Goal: Communication & Community: Answer question/provide support

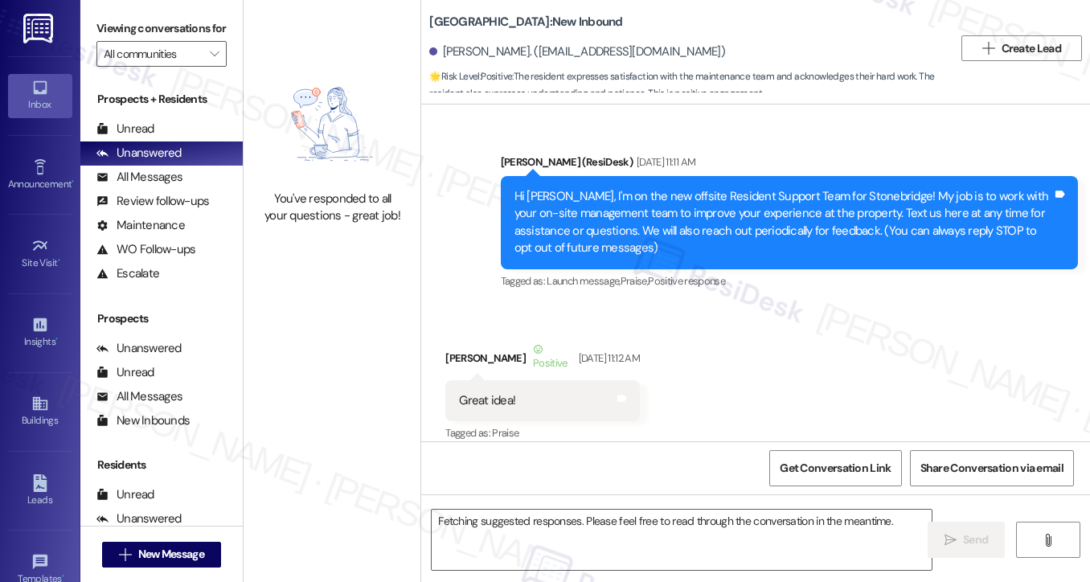
scroll to position [34676, 0]
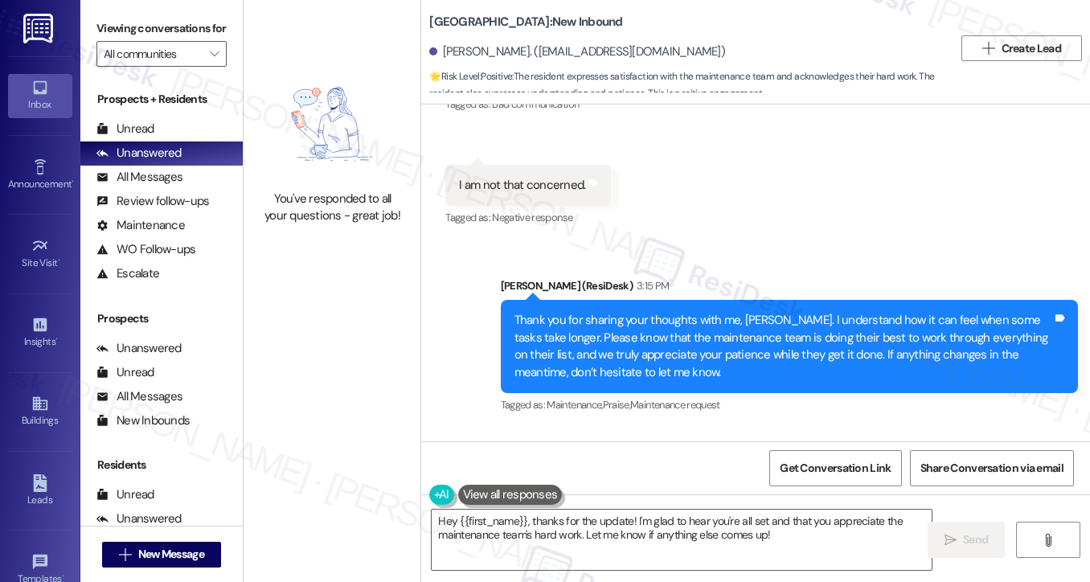
click at [568, 312] on div "Thank you for sharing your thoughts with me, [PERSON_NAME]. I understand how it…" at bounding box center [784, 346] width 538 height 69
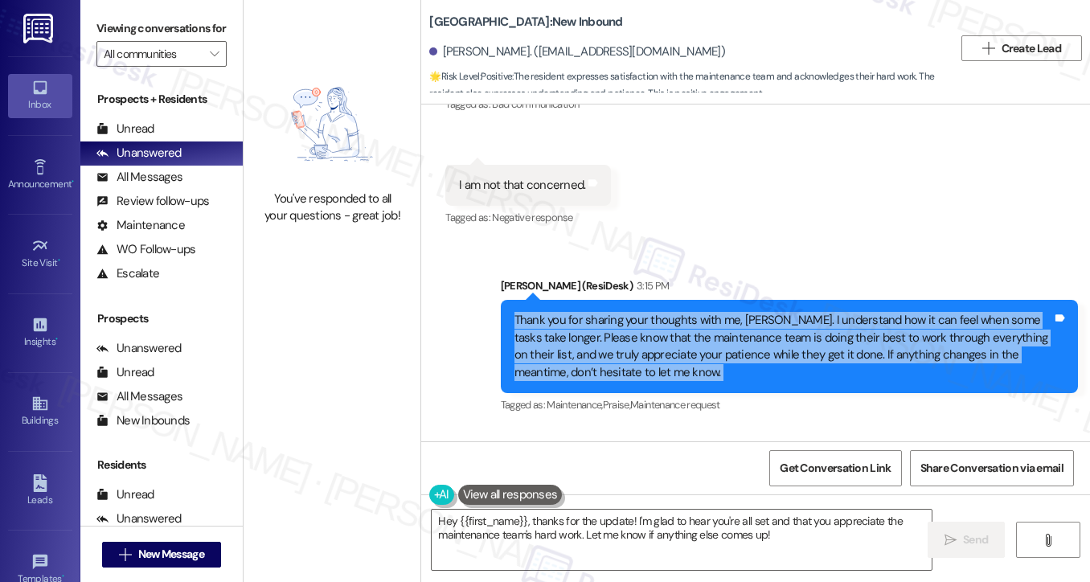
click at [568, 312] on div "Thank you for sharing your thoughts with me, [PERSON_NAME]. I understand how it…" at bounding box center [784, 346] width 538 height 69
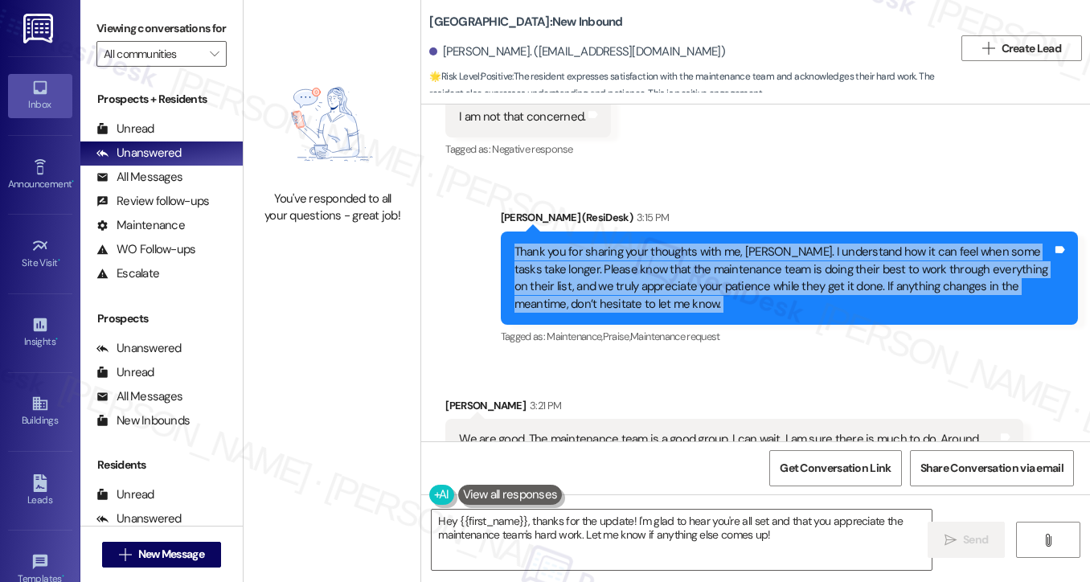
scroll to position [34840, 0]
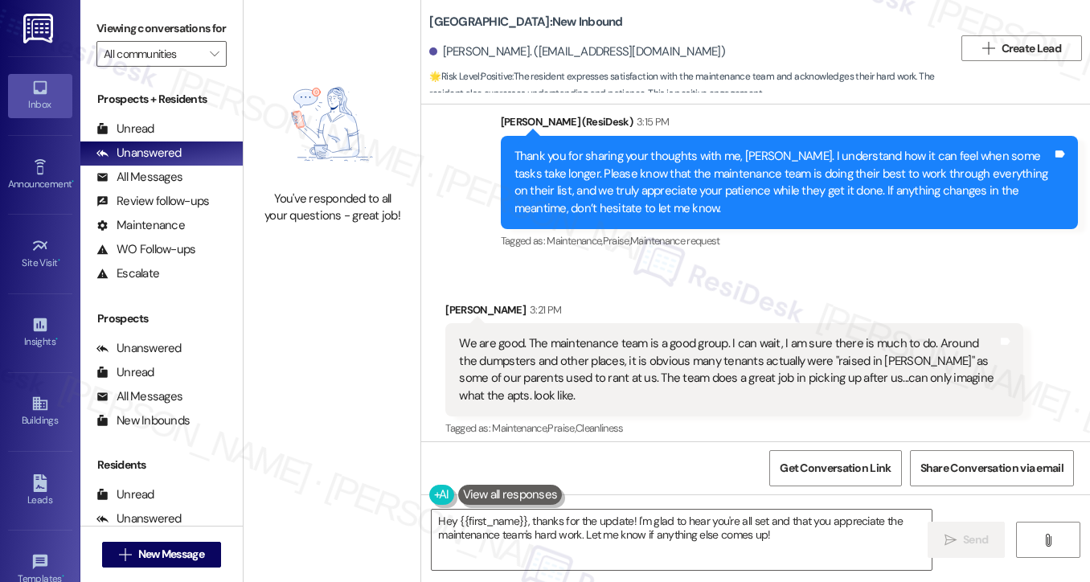
click at [624, 335] on div "We are good. The maintenance team is a good group. I can wait, I am sure there …" at bounding box center [728, 369] width 538 height 69
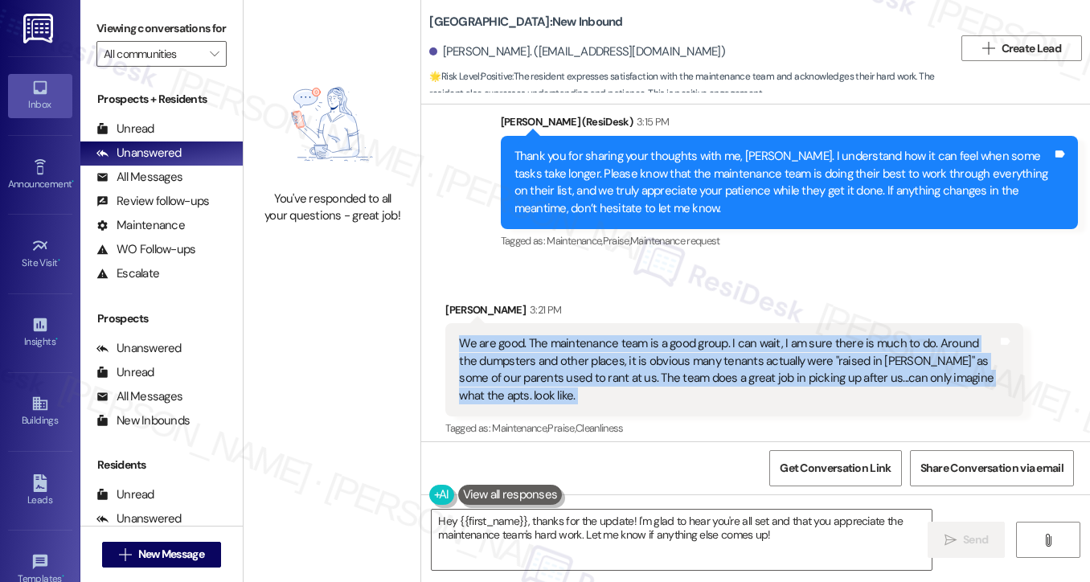
click at [624, 335] on div "We are good. The maintenance team is a good group. I can wait, I am sure there …" at bounding box center [728, 369] width 538 height 69
click at [769, 335] on div "We are good. The maintenance team is a good group. I can wait, I am sure there …" at bounding box center [728, 369] width 538 height 69
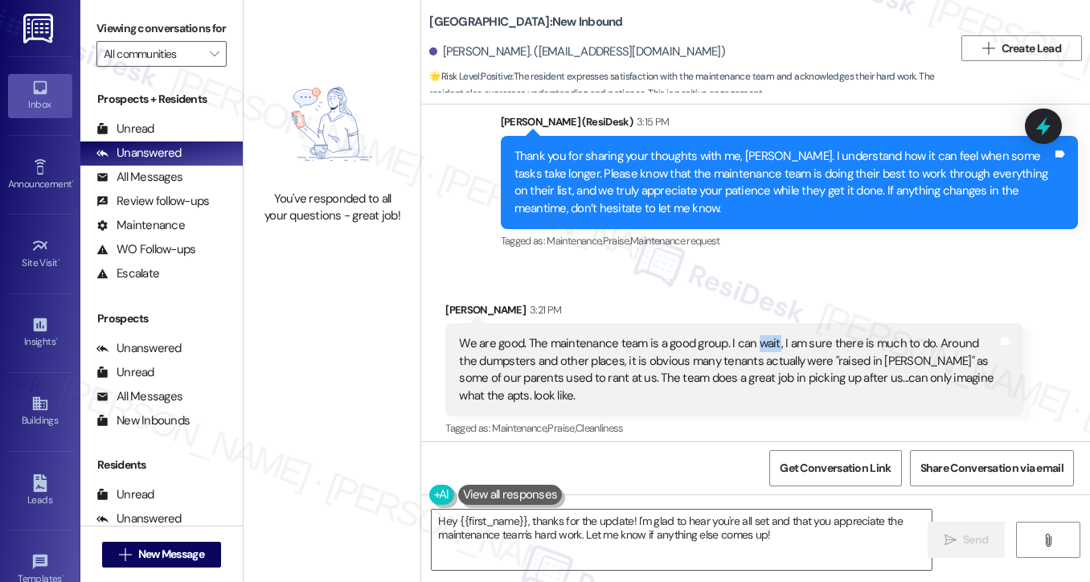
click at [769, 335] on div "We are good. The maintenance team is a good group. I can wait, I am sure there …" at bounding box center [728, 369] width 538 height 69
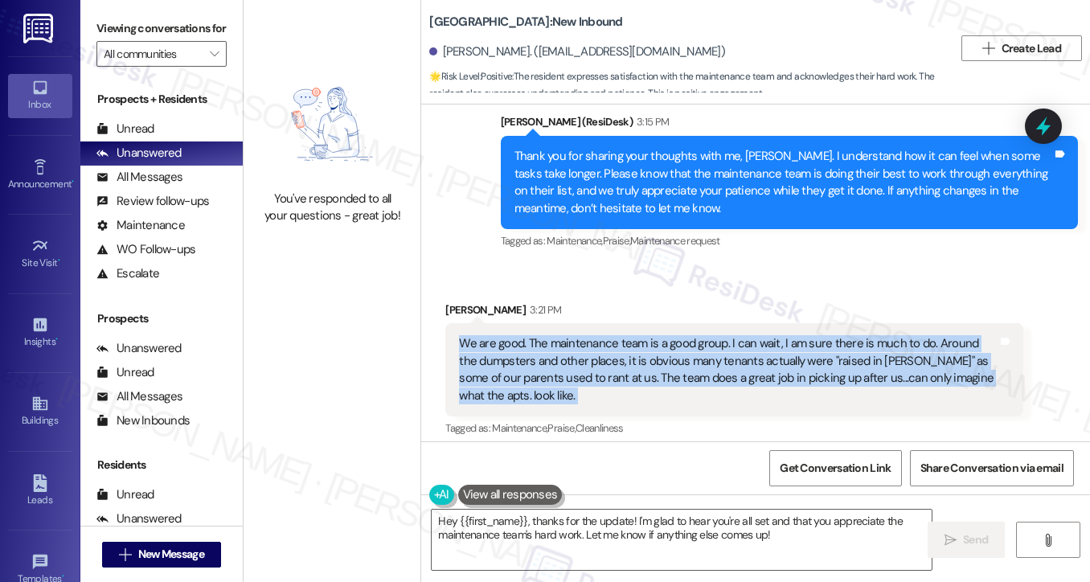
click at [769, 335] on div "We are good. The maintenance team is a good group. I can wait, I am sure there …" at bounding box center [728, 369] width 538 height 69
click at [573, 335] on div "We are good. The maintenance team is a good group. I can wait, I am sure there …" at bounding box center [728, 369] width 538 height 69
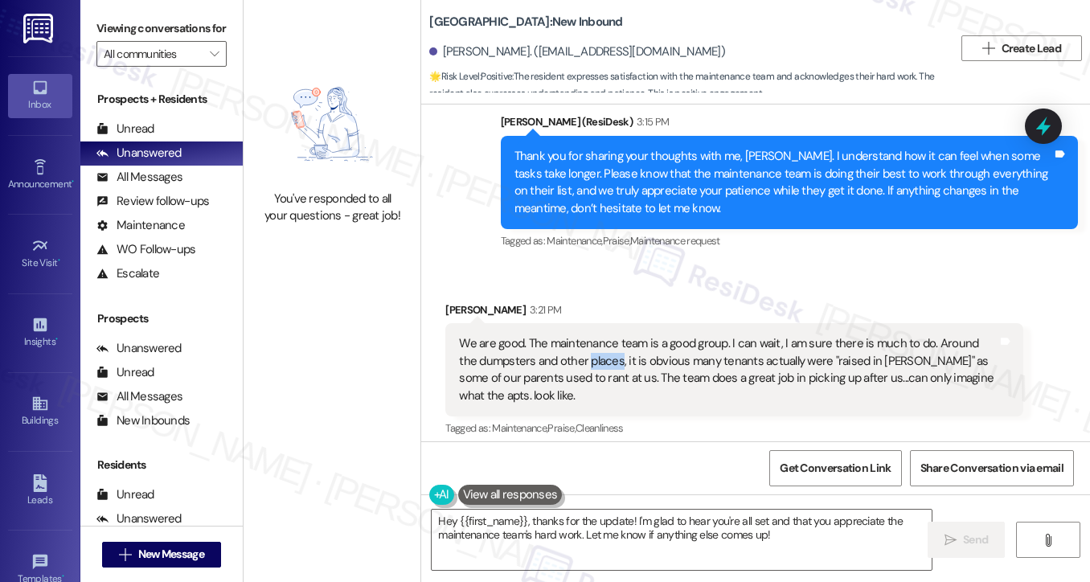
click at [573, 335] on div "We are good. The maintenance team is a good group. I can wait, I am sure there …" at bounding box center [728, 369] width 538 height 69
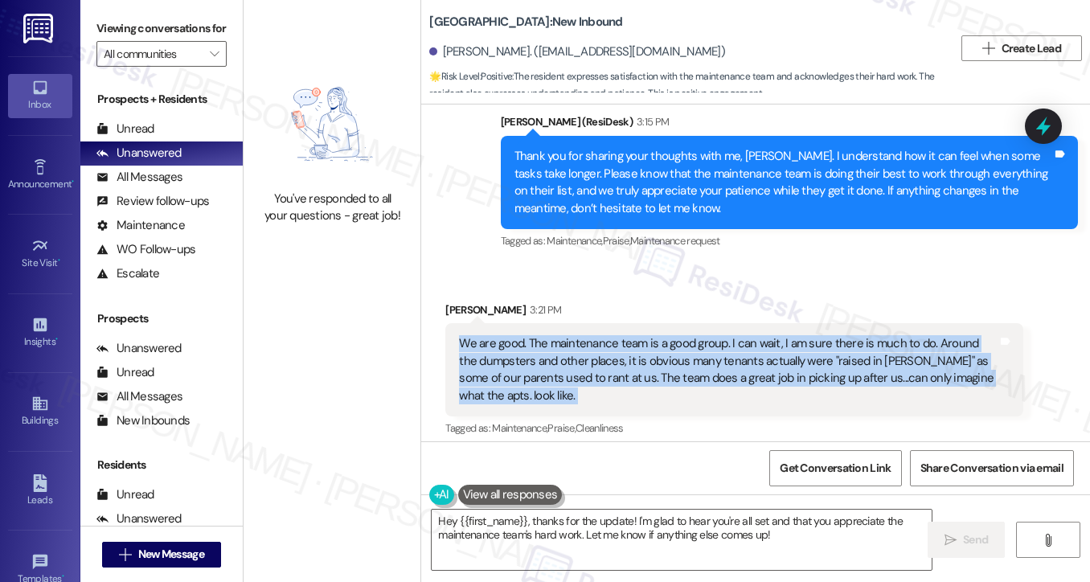
click at [573, 335] on div "We are good. The maintenance team is a good group. I can wait, I am sure there …" at bounding box center [728, 369] width 538 height 69
click at [580, 323] on div "We are good. The maintenance team is a good group. I can wait, I am sure there …" at bounding box center [733, 369] width 577 height 93
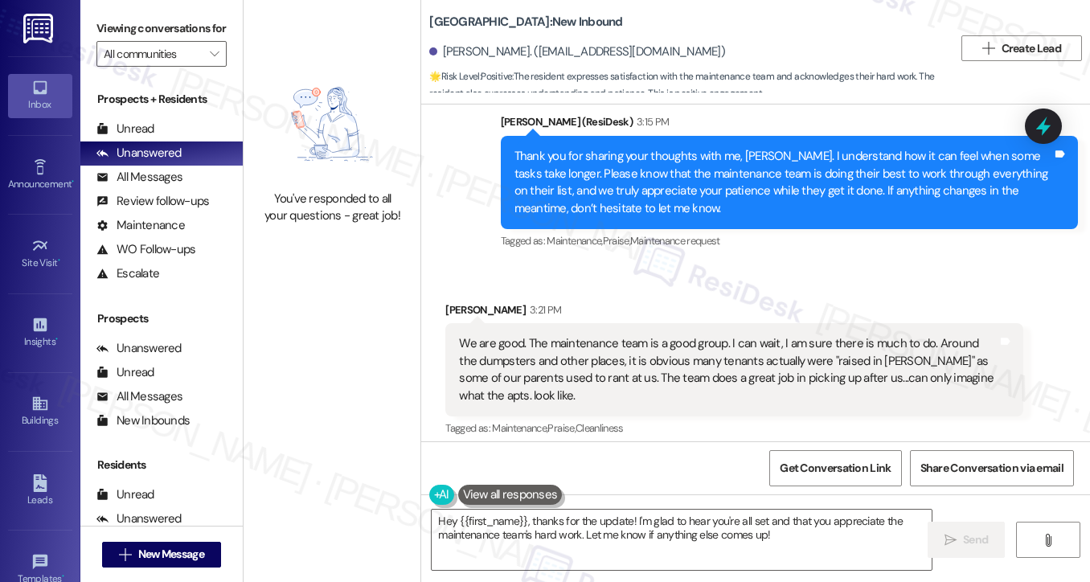
click at [571, 335] on div "We are good. The maintenance team is a good group. I can wait, I am sure there …" at bounding box center [728, 369] width 538 height 69
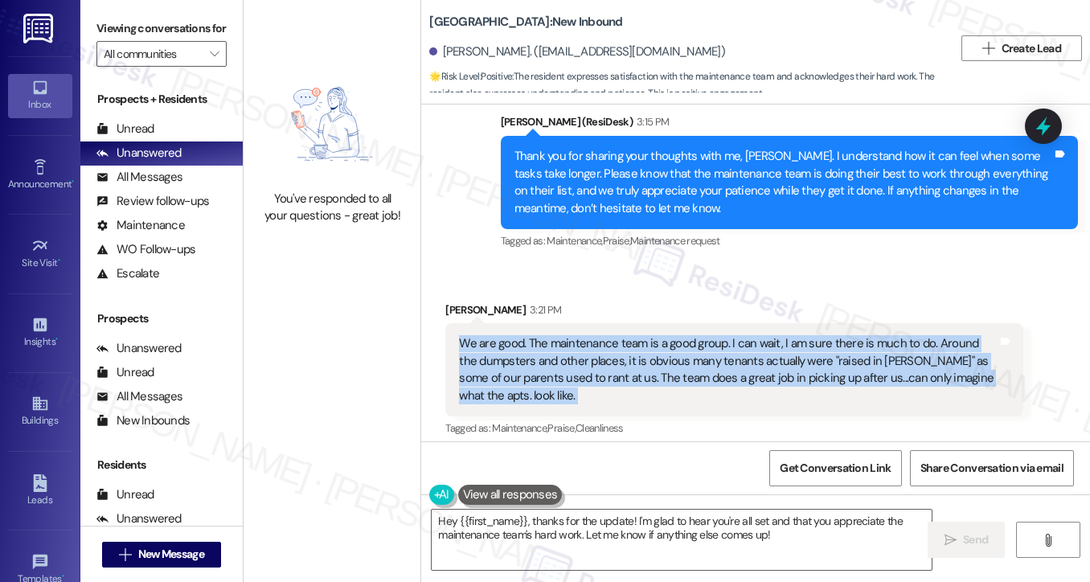
click at [571, 335] on div "We are good. The maintenance team is a good group. I can wait, I am sure there …" at bounding box center [728, 369] width 538 height 69
copy div "We are good. The maintenance team is a good group. I can wait, I am sure there …"
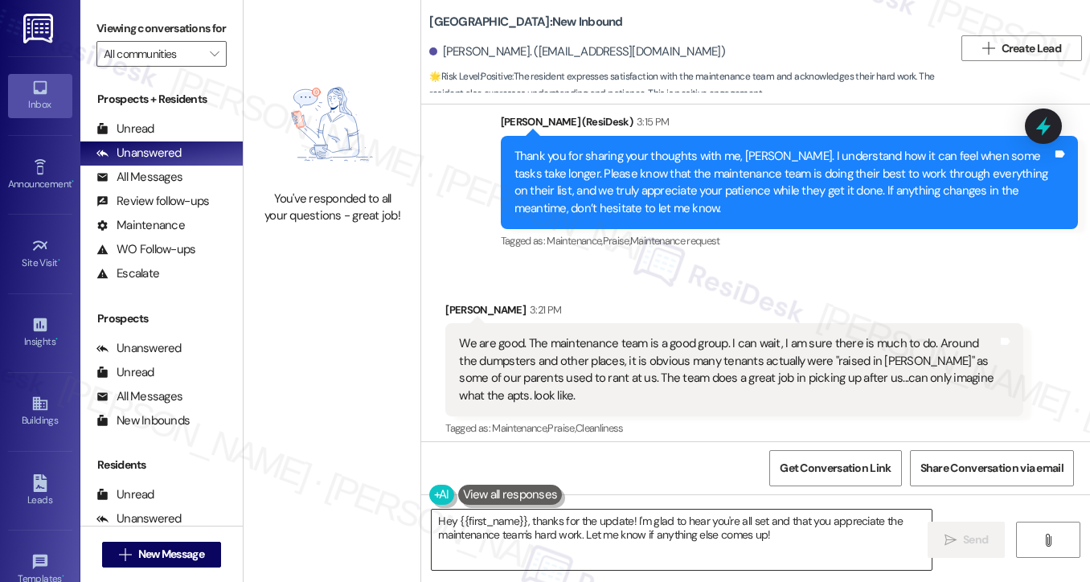
click at [508, 530] on textarea "Hey {{first_name}}, thanks for the update! I'm glad to hear you're all set and …" at bounding box center [682, 540] width 500 height 60
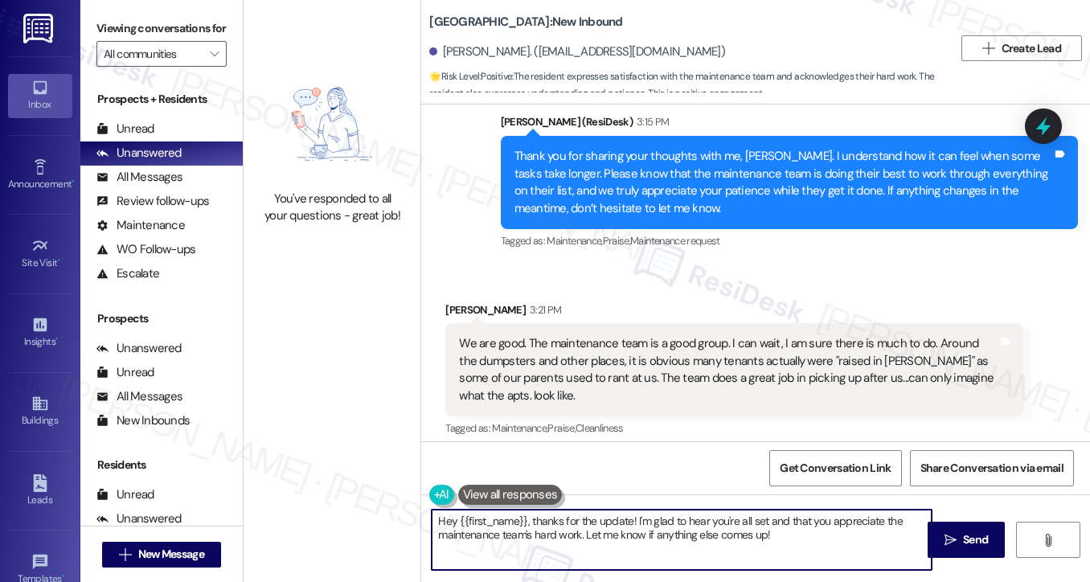
paste textarea "Thank you so much for your thoughtful words. I’m glad to hear you’re satisfied …"
type textarea "Thank you so much for your thoughtful words. I’m glad to hear you’re satisfied …"
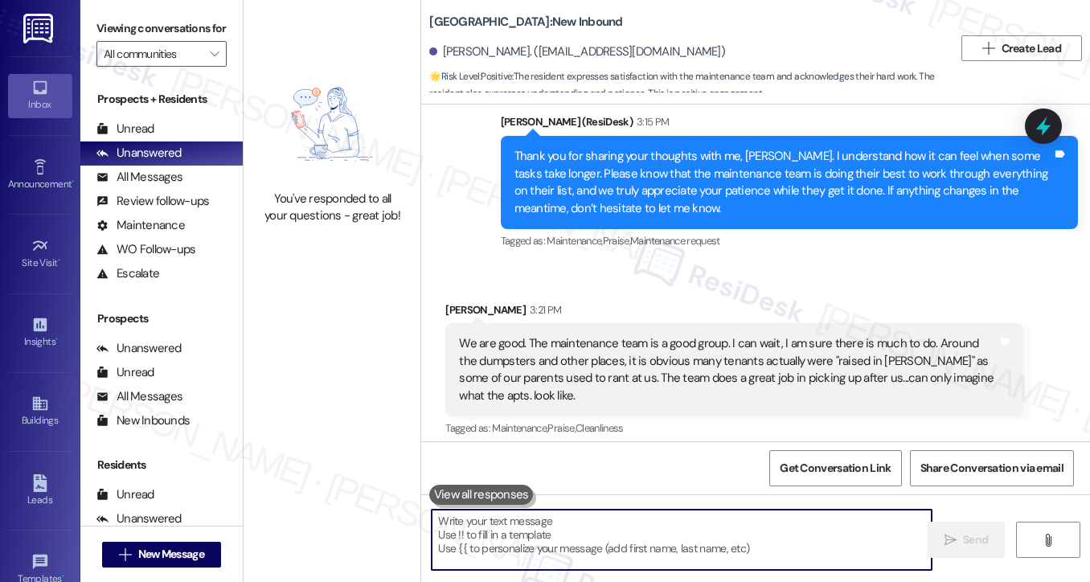
click at [534, 536] on textarea at bounding box center [682, 540] width 500 height 60
paste textarea "Thank you so much for your kind words! I’m really glad to hear you’re happy wit…"
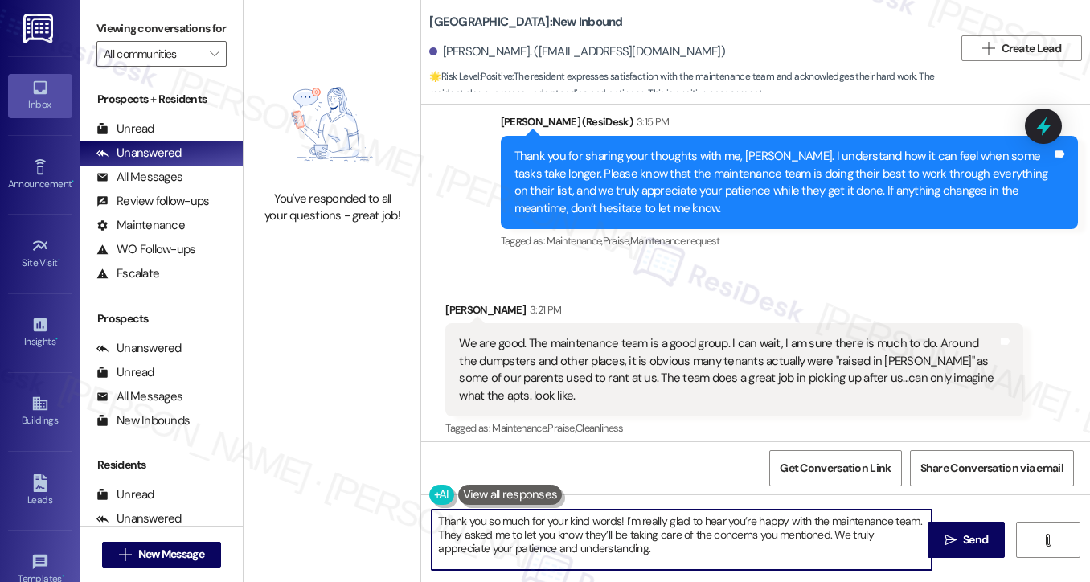
click at [637, 514] on textarea "Thank you so much for your kind words! I’m really glad to hear you’re happy wit…" at bounding box center [682, 540] width 500 height 60
click at [636, 514] on textarea "Thank you so much for your kind words! I’m really glad to hear you’re happy wit…" at bounding box center [682, 540] width 500 height 60
click at [637, 512] on textarea "Thank you so much for your kind words! I’m really glad to hear you’re happy wit…" at bounding box center [682, 540] width 500 height 60
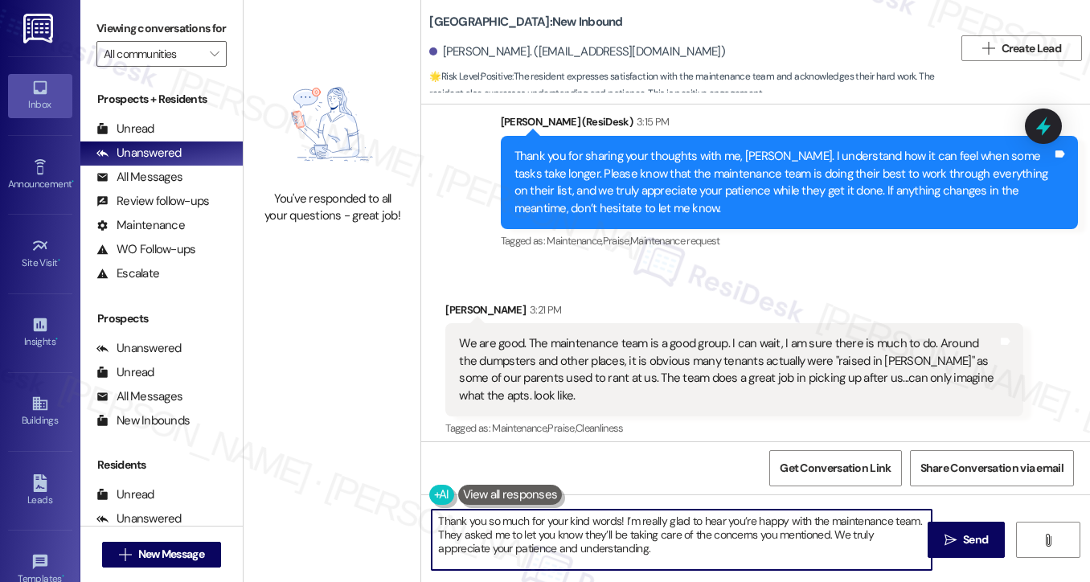
click at [637, 512] on textarea "Thank you so much for your kind words! I’m really glad to hear you’re happy wit…" at bounding box center [682, 540] width 500 height 60
click at [646, 512] on textarea "Thank you so much for your kind words! I’m really glad to hear you’re happy wit…" at bounding box center [682, 540] width 500 height 60
click at [893, 517] on textarea "Thank you so much for your kind words! I’m glad to hear you’re happy with the m…" at bounding box center [682, 540] width 500 height 60
paste textarea "I’ll be sure to share your message with them. I know they’ll appreciate hearing…"
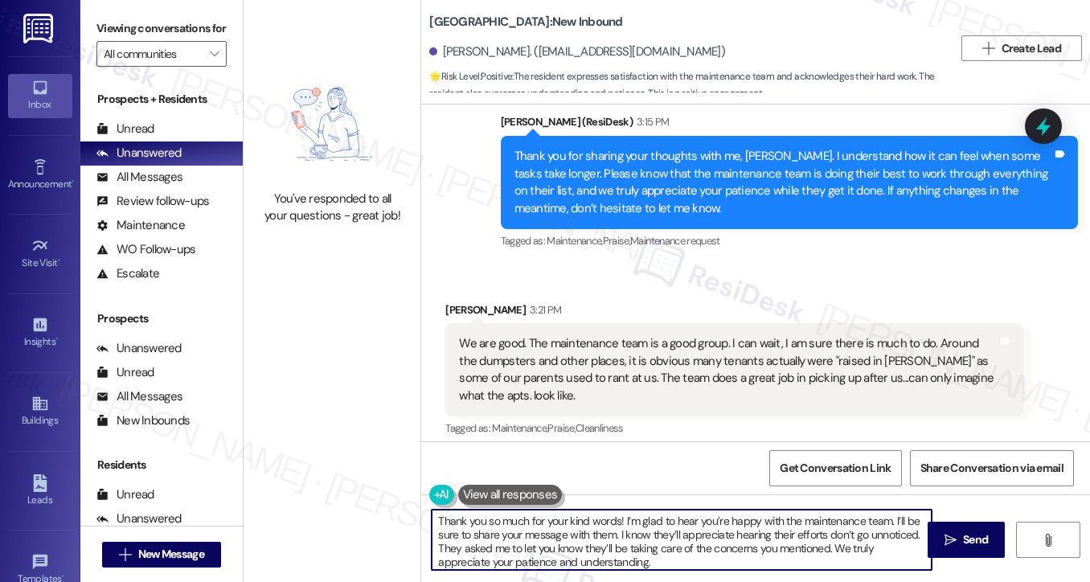
click at [812, 335] on div "We are good. The maintenance team is a good group. I can wait, I am sure there …" at bounding box center [728, 369] width 538 height 69
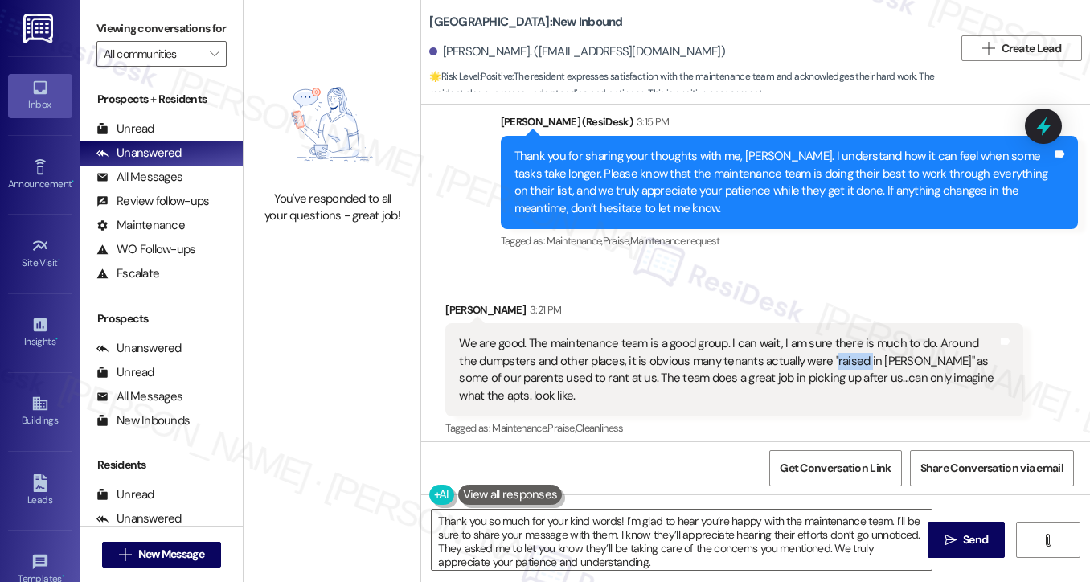
click at [812, 335] on div "We are good. The maintenance team is a good group. I can wait, I am sure there …" at bounding box center [728, 369] width 538 height 69
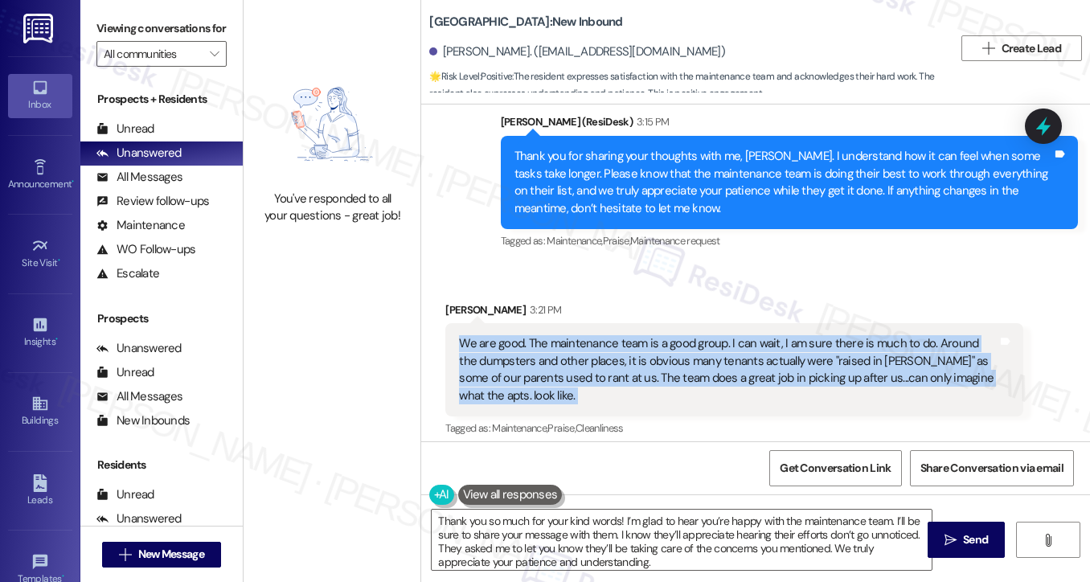
click at [812, 335] on div "We are good. The maintenance team is a good group. I can wait, I am sure there …" at bounding box center [728, 369] width 538 height 69
click at [699, 335] on div "We are good. The maintenance team is a good group. I can wait, I am sure there …" at bounding box center [728, 369] width 538 height 69
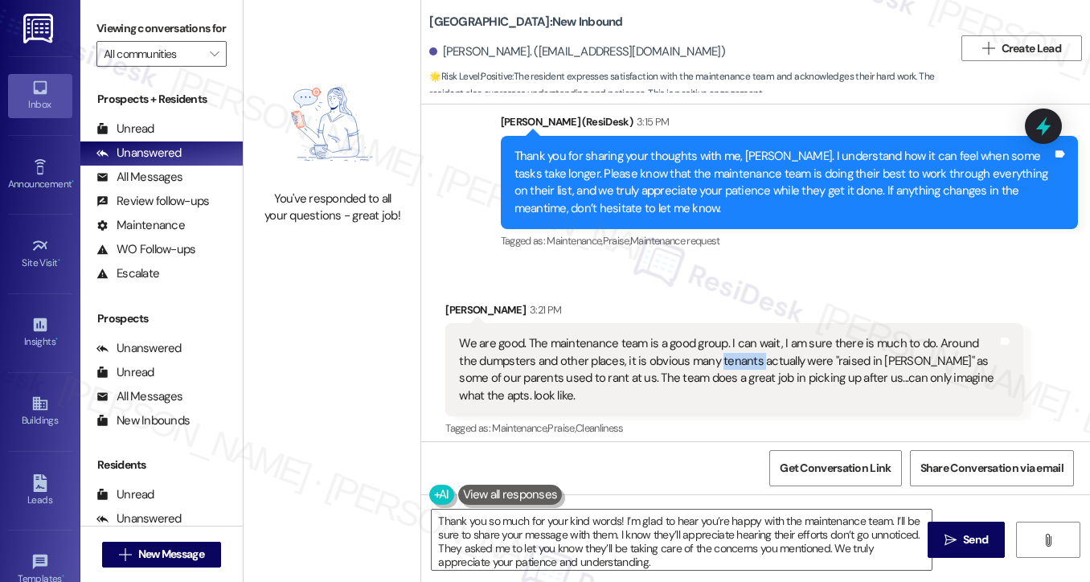
click at [699, 335] on div "We are good. The maintenance team is a good group. I can wait, I am sure there …" at bounding box center [728, 369] width 538 height 69
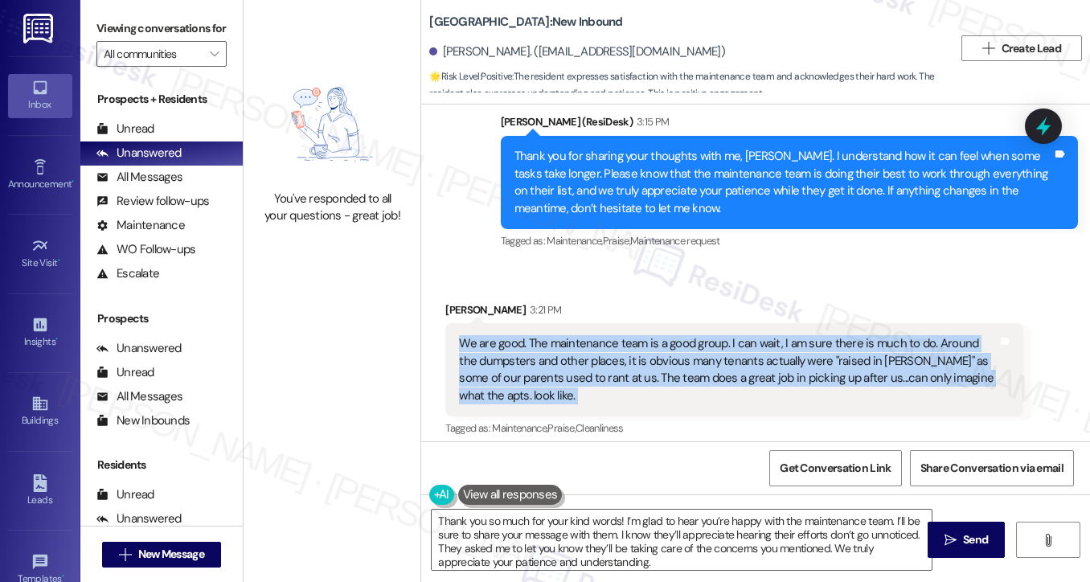
click at [699, 335] on div "We are good. The maintenance team is a good group. I can wait, I am sure there …" at bounding box center [728, 369] width 538 height 69
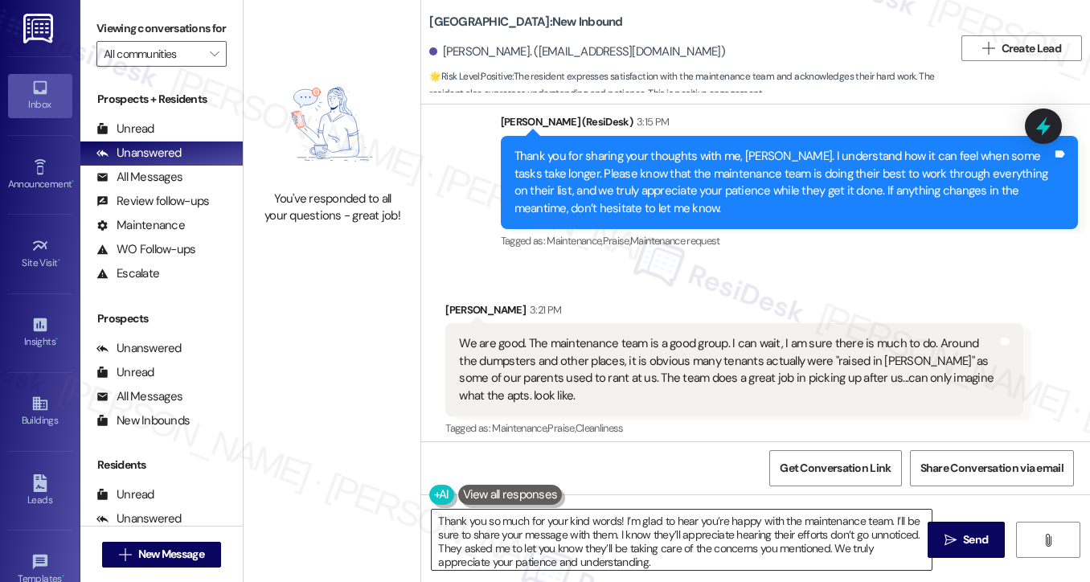
click at [563, 526] on textarea "Thank you so much for your kind words! I’m glad to hear you’re happy with the m…" at bounding box center [682, 540] width 500 height 60
click at [704, 520] on textarea "Thank you so much for your kind words! I’m glad to hear you’re happy with the m…" at bounding box center [682, 540] width 500 height 60
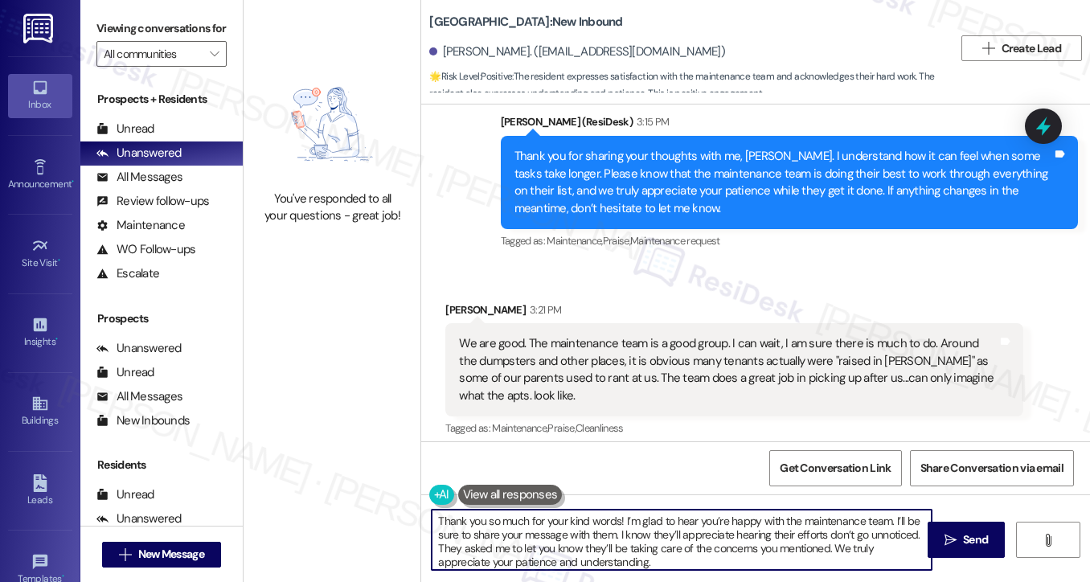
click at [704, 520] on textarea "Thank you so much for your kind words! I’m glad to hear you’re happy with the m…" at bounding box center [682, 540] width 500 height 60
click at [663, 523] on textarea "Thank you so much for your kind words! I’m glad to hear you’re happy with the m…" at bounding box center [682, 540] width 500 height 60
click at [651, 532] on textarea "Thank you so much for your kind words! I’m glad to hear you’re happy with the m…" at bounding box center [682, 540] width 500 height 60
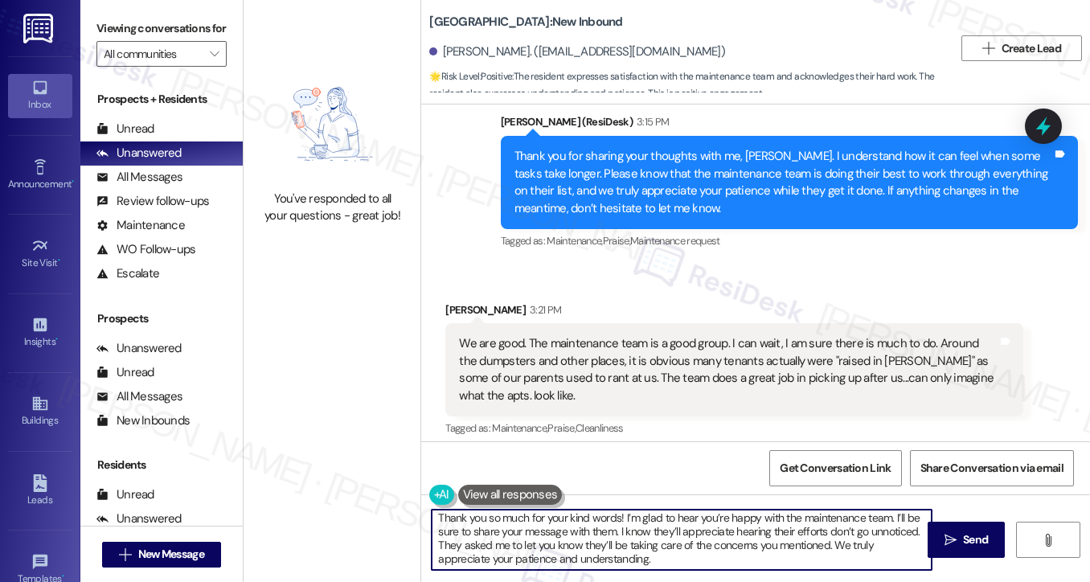
scroll to position [3, 0]
drag, startPoint x: 519, startPoint y: 544, endPoint x: 578, endPoint y: 543, distance: 58.7
click at [578, 543] on textarea "Thank you so much for your kind words! I’m glad to hear you’re happy with the m…" at bounding box center [682, 540] width 500 height 60
click at [550, 543] on textarea "Thank you so much for your kind words! I’m glad to hear you’re happy with the m…" at bounding box center [682, 540] width 500 height 60
drag, startPoint x: 429, startPoint y: 545, endPoint x: 582, endPoint y: 544, distance: 152.8
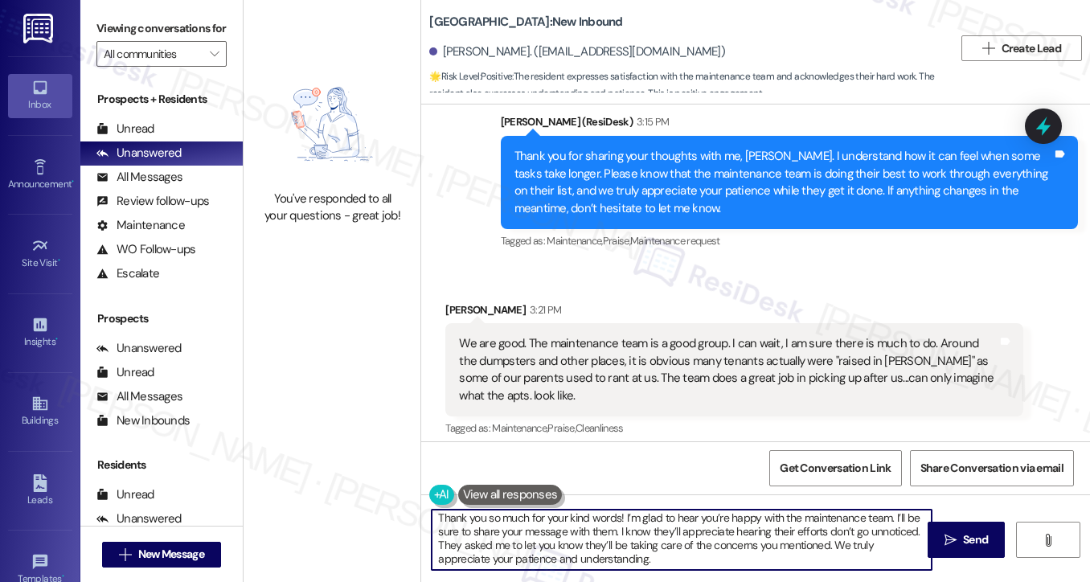
click at [582, 544] on textarea "Thank you so much for your kind words! I’m glad to hear you’re happy with the m…" at bounding box center [682, 540] width 500 height 60
click at [623, 540] on textarea "Thank you so much for your kind words! I’m glad to hear you’re happy with the m…" at bounding box center [682, 540] width 500 height 60
click at [433, 544] on textarea "Thank you so much for your kind words! I’m glad to hear you’re happy with the m…" at bounding box center [682, 540] width 500 height 60
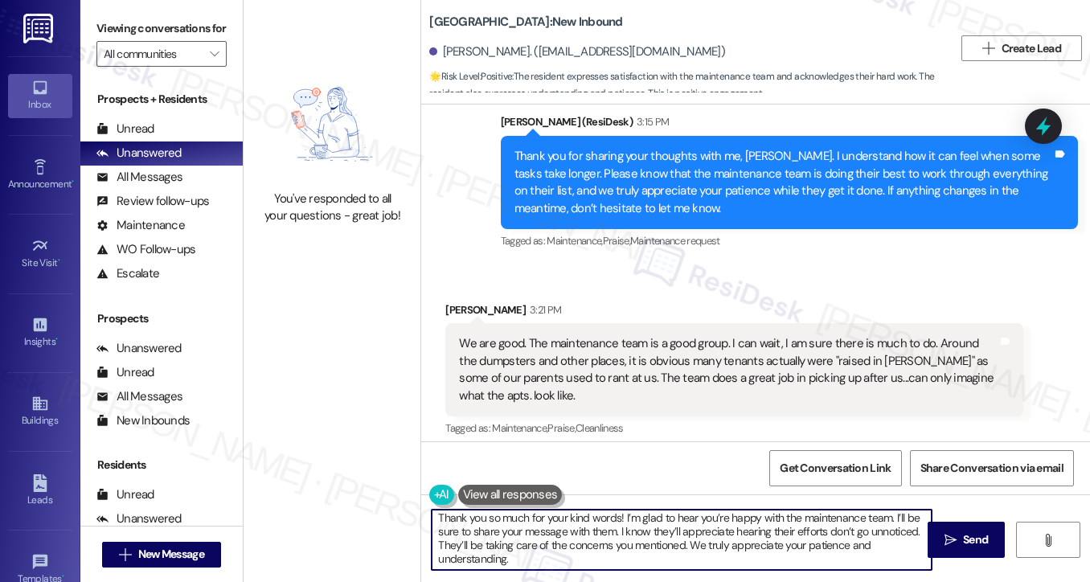
click at [439, 540] on textarea "Thank you so much for your kind words! I’m glad to hear you’re happy with the m…" at bounding box center [682, 540] width 500 height 60
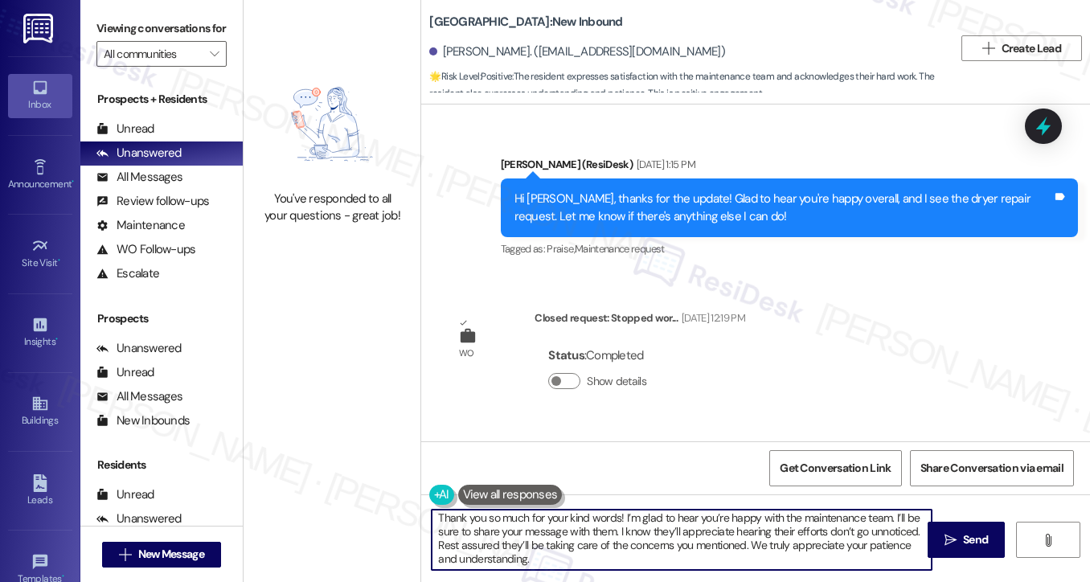
scroll to position [33473, 0]
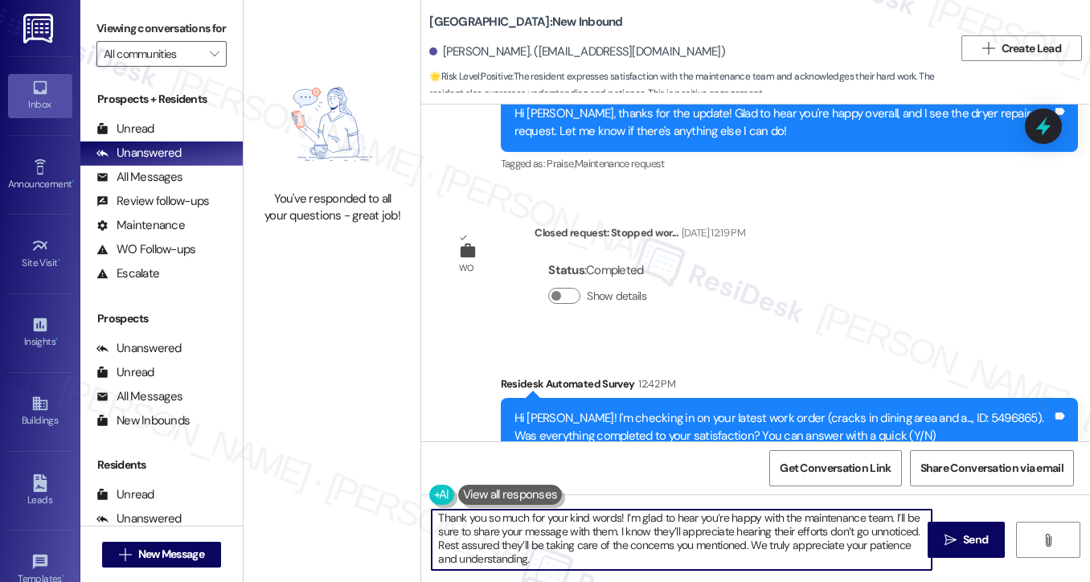
drag, startPoint x: 625, startPoint y: 544, endPoint x: 745, endPoint y: 539, distance: 119.9
click at [745, 539] on textarea "Thank you so much for your kind words! I’m glad to hear you’re happy with the m…" at bounding box center [682, 540] width 500 height 60
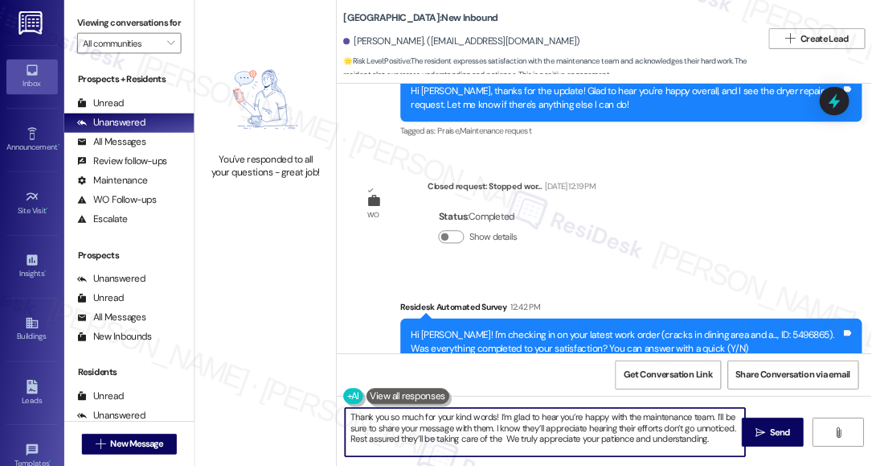
scroll to position [0, 0]
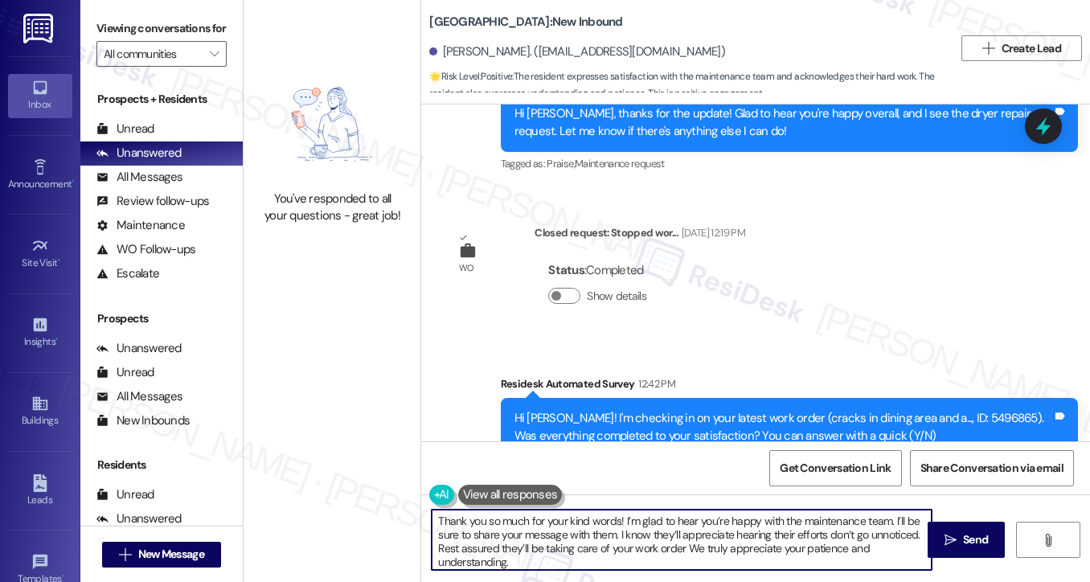
click at [688, 561] on textarea "Thank you so much for your kind words! I’m glad to hear you’re happy with the m…" at bounding box center [682, 540] width 500 height 60
click at [712, 551] on textarea "Thank you so much for your kind words! I’m glad to hear you’re happy with the m…" at bounding box center [682, 540] width 500 height 60
drag, startPoint x: 618, startPoint y: 535, endPoint x: 949, endPoint y: 531, distance: 331.3
click at [949, 531] on div "Thank you so much for your kind words! I’m glad to hear you’re happy with the m…" at bounding box center [755, 554] width 669 height 121
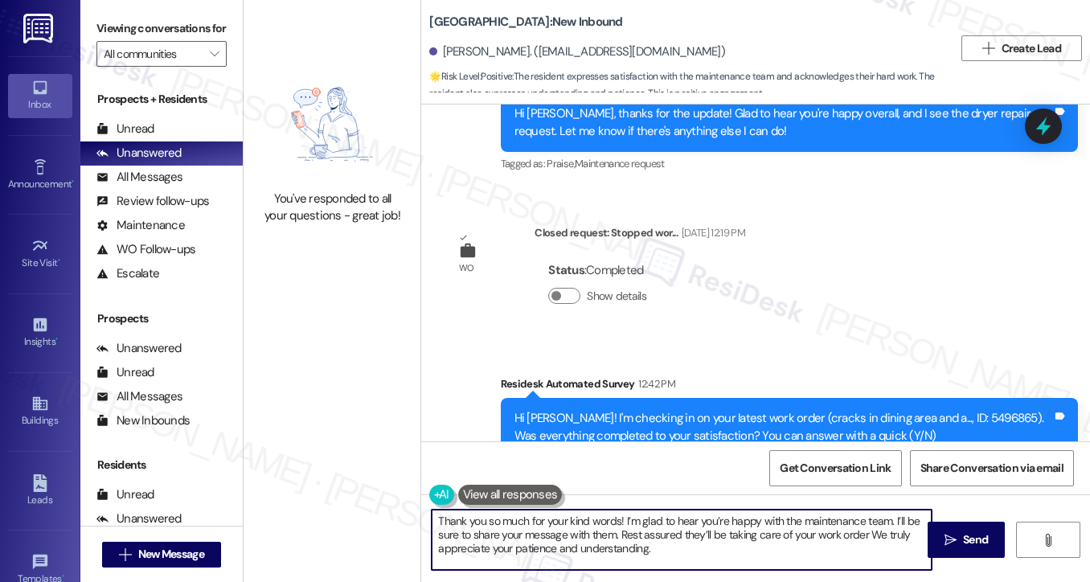
click at [618, 540] on textarea "Thank you so much for your kind words! I’m glad to hear you’re happy with the m…" at bounding box center [682, 540] width 500 height 60
click at [616, 538] on textarea "Thank you so much for your kind words! I’m glad to hear you’re happy with the m…" at bounding box center [682, 540] width 500 height 60
click at [772, 556] on textarea "Thank you so much for your kind words! I’m glad to hear you’re happy with the m…" at bounding box center [682, 540] width 500 height 60
drag, startPoint x: 615, startPoint y: 531, endPoint x: 675, endPoint y: 534, distance: 60.4
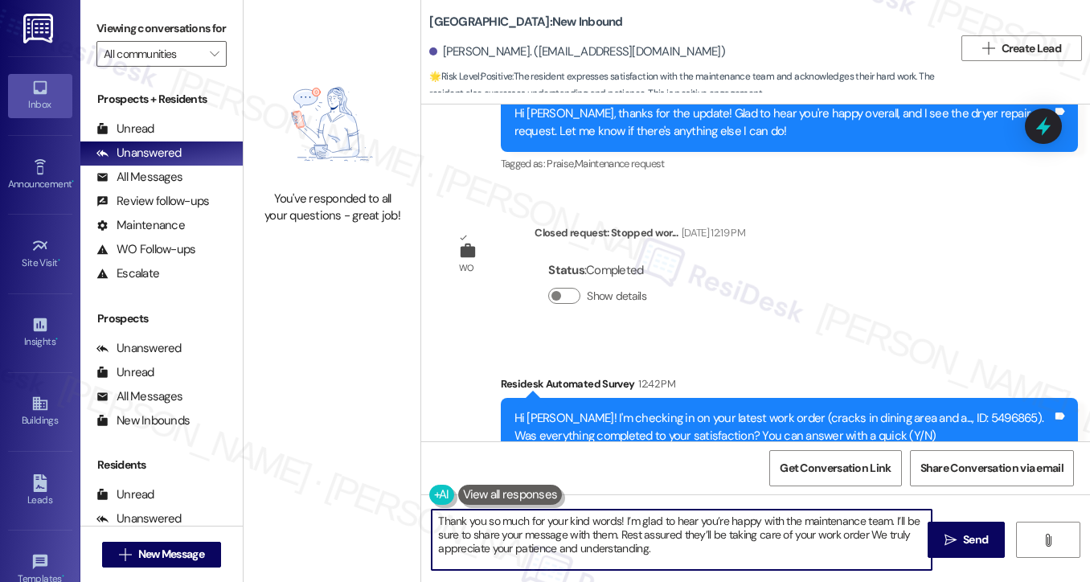
click at [675, 534] on textarea "Thank you so much for your kind words! I’m glad to hear you’re happy with the m…" at bounding box center [682, 540] width 500 height 60
click at [768, 533] on textarea "Thank you so much for your kind words! I’m glad to hear you’re happy with the m…" at bounding box center [682, 540] width 500 height 60
click at [802, 539] on textarea "Thank you so much for your kind words! I’m glad to hear you’re happy with the m…" at bounding box center [682, 540] width 500 height 60
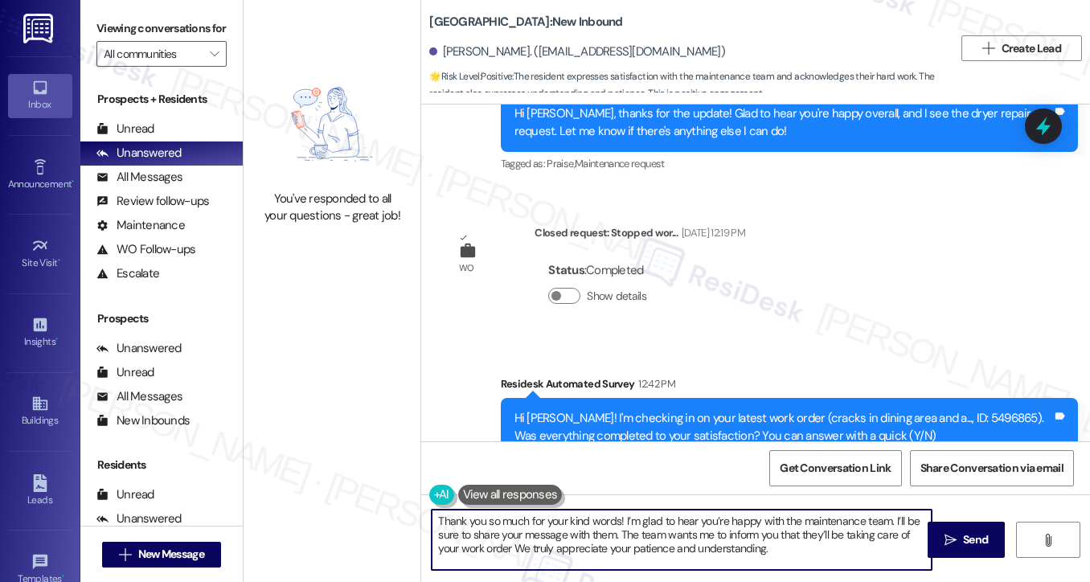
click at [507, 546] on textarea "Thank you so much for your kind words! I’m glad to hear you’re happy with the m…" at bounding box center [682, 540] width 500 height 60
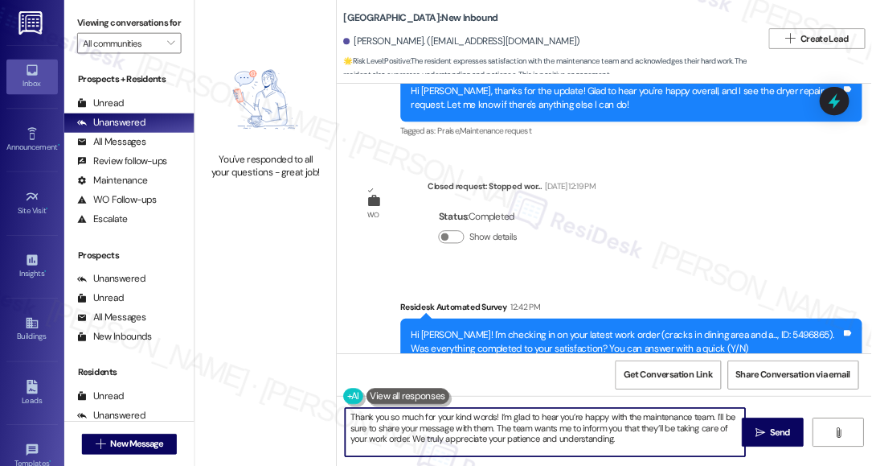
scroll to position [33662, 0]
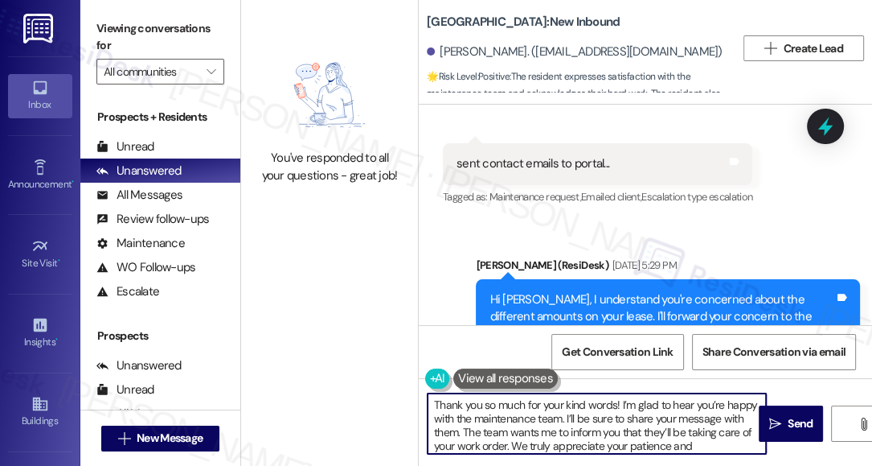
click at [614, 411] on textarea "Thank you so much for your kind words! I’m glad to hear you’re happy with the m…" at bounding box center [597, 423] width 339 height 60
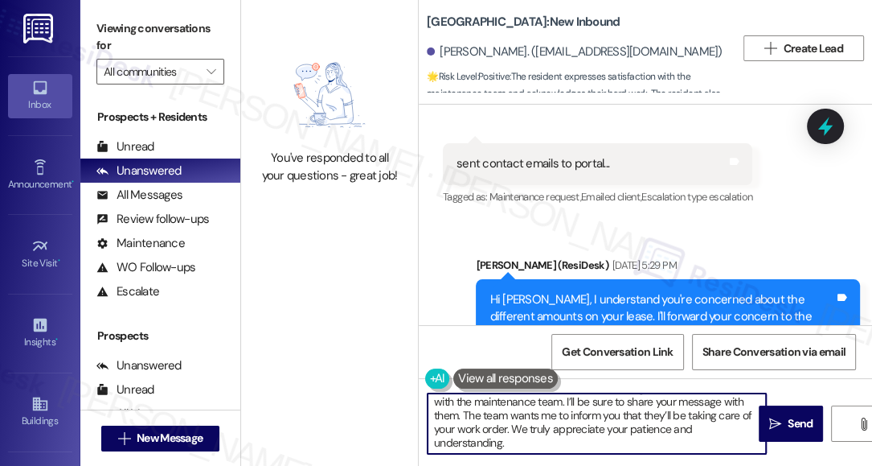
click at [686, 418] on textarea "Thank you so much for your kind words! I’m glad to hear you’re happy with the m…" at bounding box center [597, 423] width 339 height 60
type textarea "Thank you so much for your kind words! I’m glad to hear you’re happy with the m…"
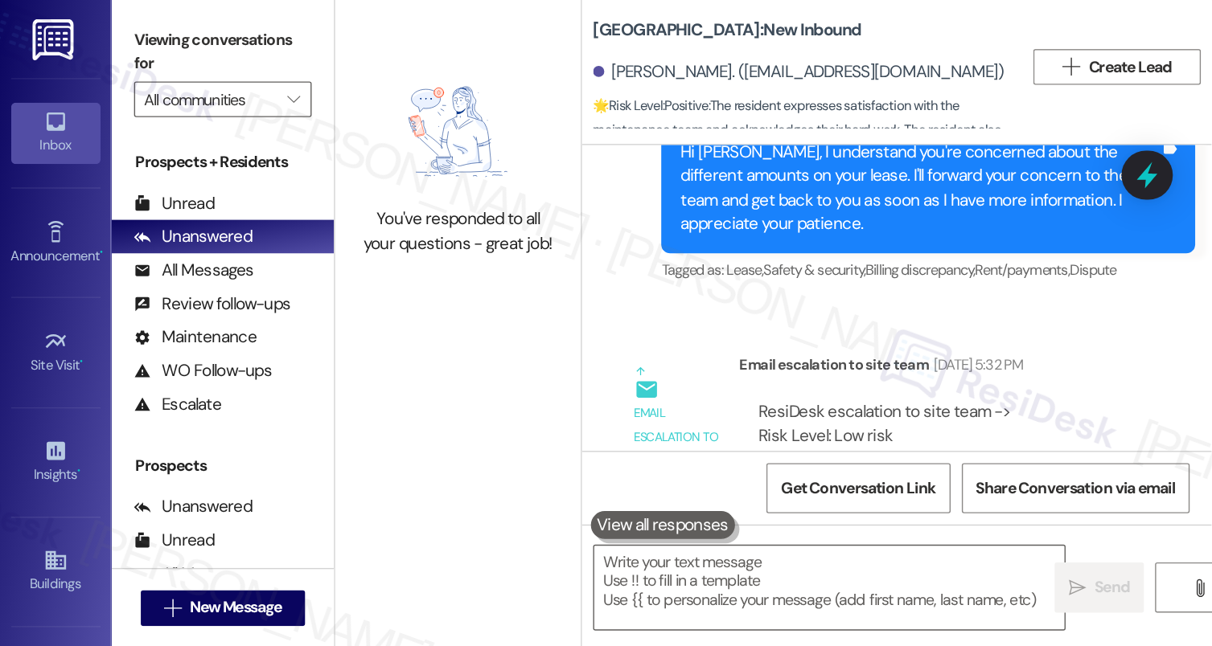
scroll to position [33852, 0]
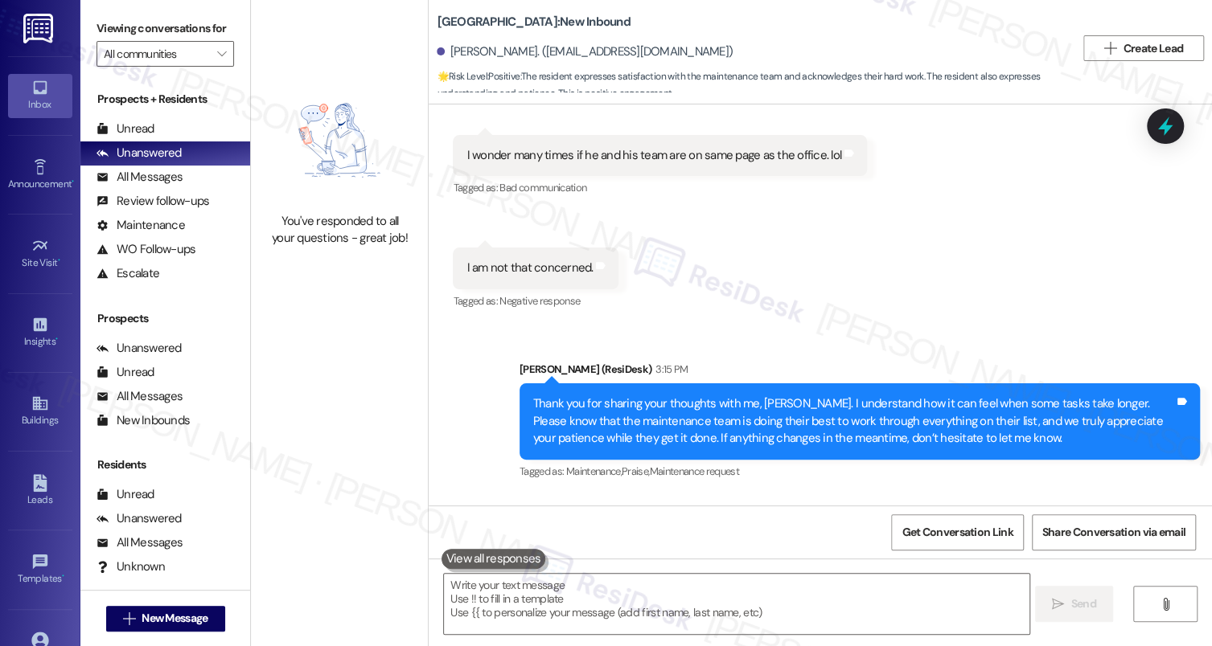
drag, startPoint x: 1089, startPoint y: 317, endPoint x: 1081, endPoint y: 318, distance: 8.2
click at [1089, 495] on div "Received via SMS [PERSON_NAME] 3:21 PM We are good. The maintenance team is a g…" at bounding box center [820, 580] width 783 height 170
click at [601, 581] on textarea at bounding box center [736, 604] width 585 height 60
